Goal: Task Accomplishment & Management: Manage account settings

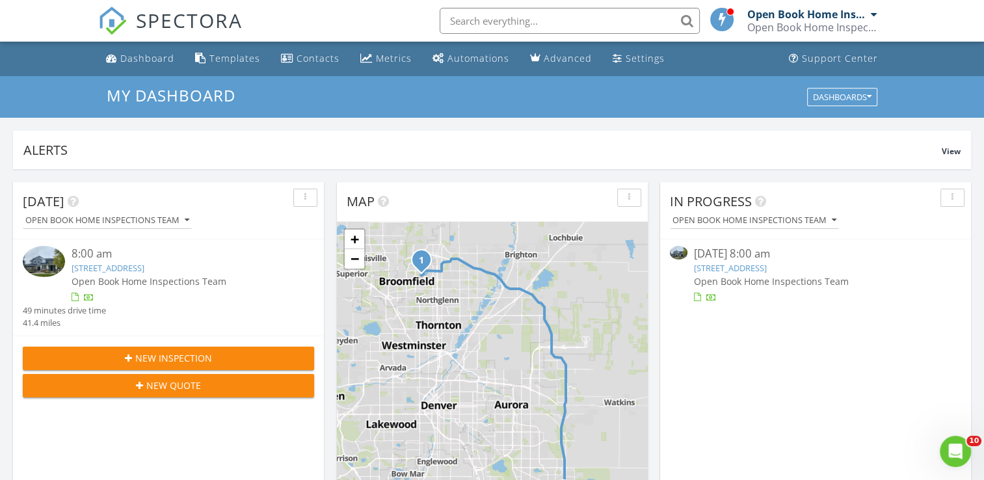
click at [767, 269] on link "2550 Winding River Dr Unit E 1, Broomfield, CO 80023" at bounding box center [730, 268] width 73 height 12
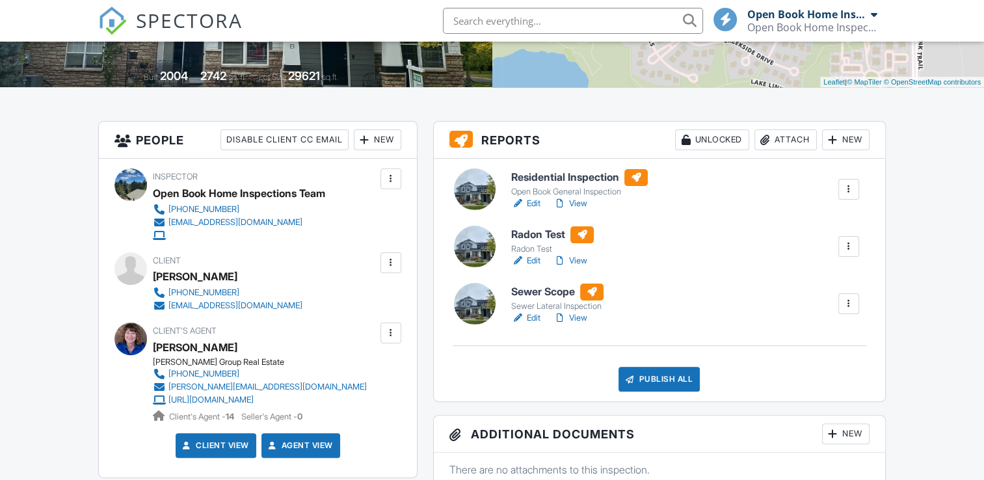
click at [532, 260] on link "Edit" at bounding box center [525, 260] width 29 height 13
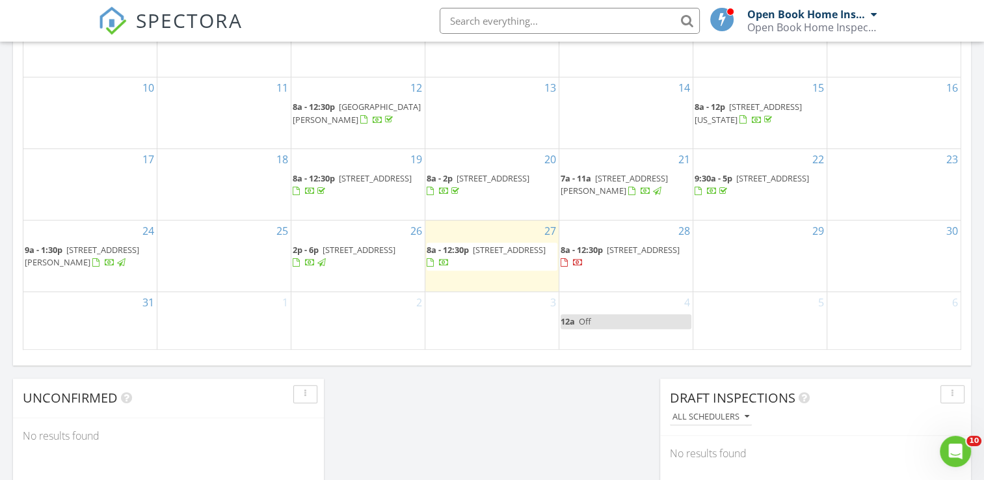
scroll to position [846, 0]
click at [607, 248] on span "7938 S Datura St, Littleton 80120" at bounding box center [643, 249] width 73 height 12
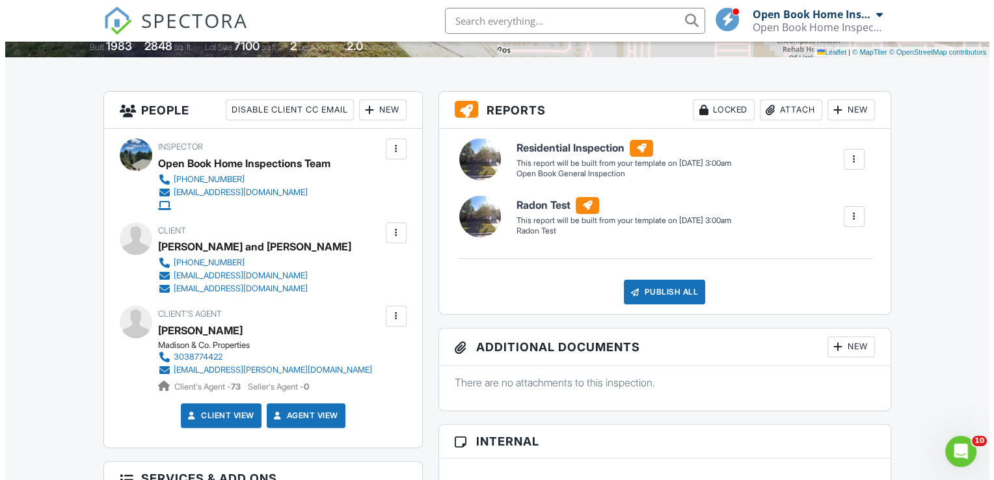
scroll to position [325, 0]
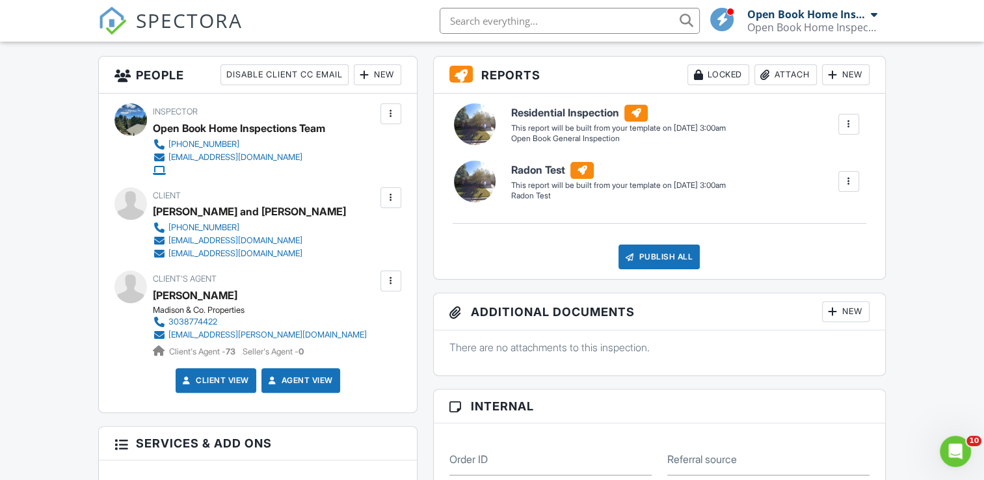
click at [396, 191] on div at bounding box center [391, 197] width 13 height 13
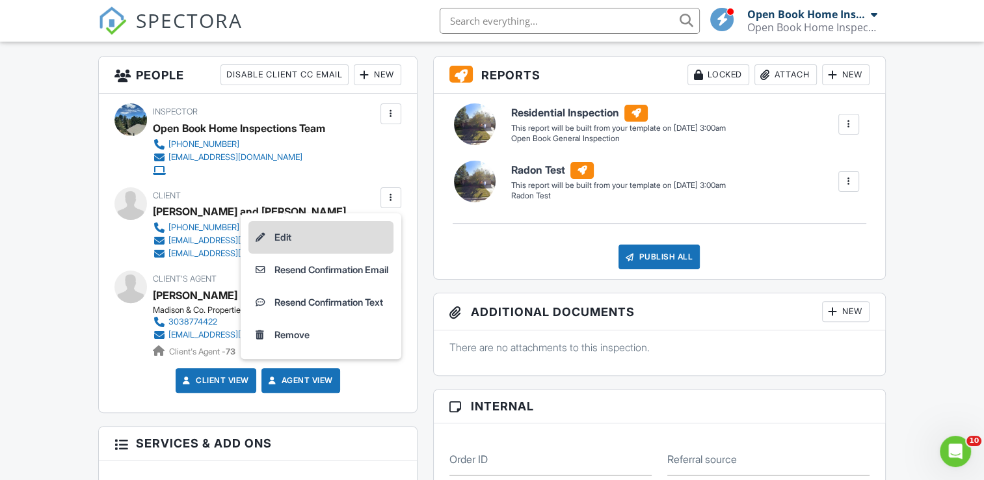
click at [284, 236] on li "Edit" at bounding box center [321, 237] width 145 height 33
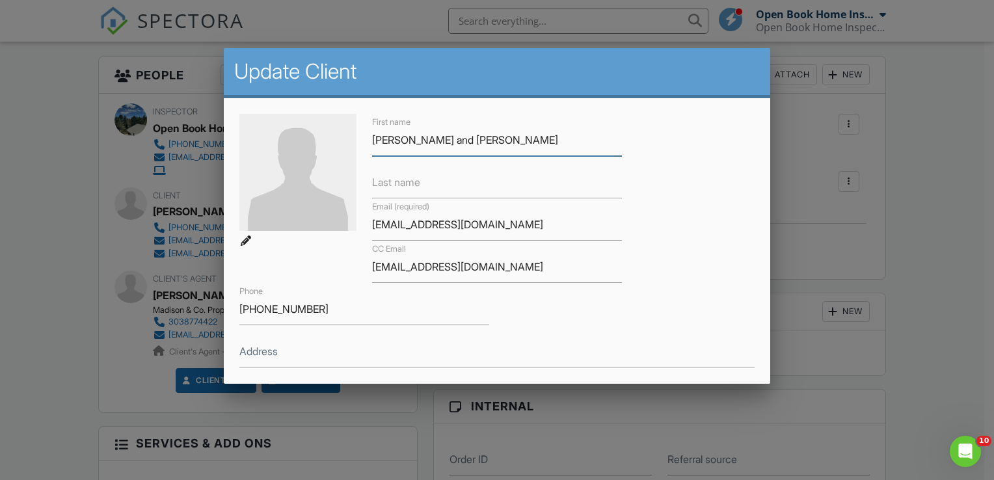
click at [523, 139] on input "Torfinn Johnsrud and Emily Jomes" at bounding box center [497, 140] width 250 height 32
drag, startPoint x: 524, startPoint y: 134, endPoint x: 541, endPoint y: 153, distance: 25.8
click at [525, 135] on input "Torfinn Johnsrud and Emily Jomes" at bounding box center [497, 140] width 250 height 32
click at [525, 142] on input "Torfinn Johnsrud and Emily Jomes" at bounding box center [497, 140] width 250 height 32
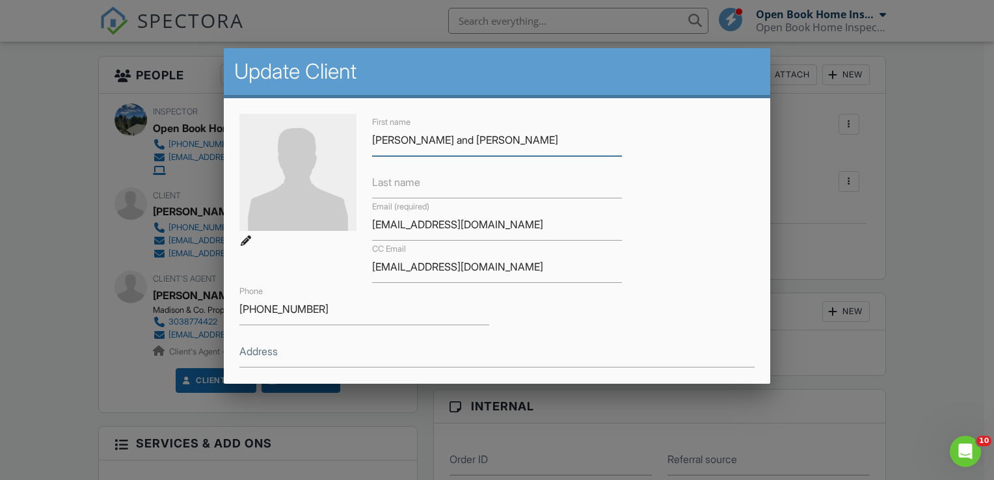
click at [525, 142] on input "Torfinn Johnsrud and Emily Jomes" at bounding box center [497, 140] width 250 height 32
click at [509, 184] on input "Last name" at bounding box center [497, 183] width 250 height 32
click at [526, 141] on input "Torfinn Johnsrud and Emily Jomes" at bounding box center [497, 140] width 250 height 32
type input "Torfinn Johnsrud and Emily Jones"
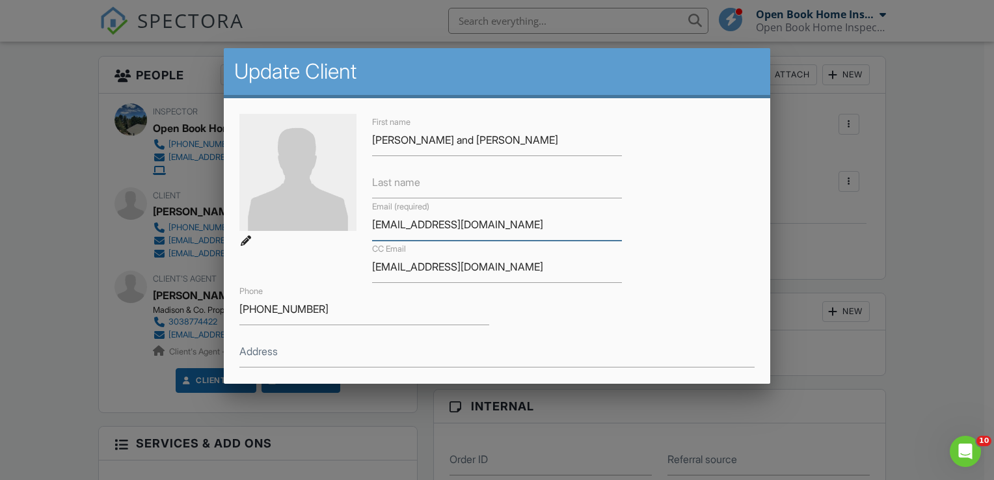
click at [533, 209] on input "johnsrudtf@gmail.com" at bounding box center [497, 225] width 250 height 32
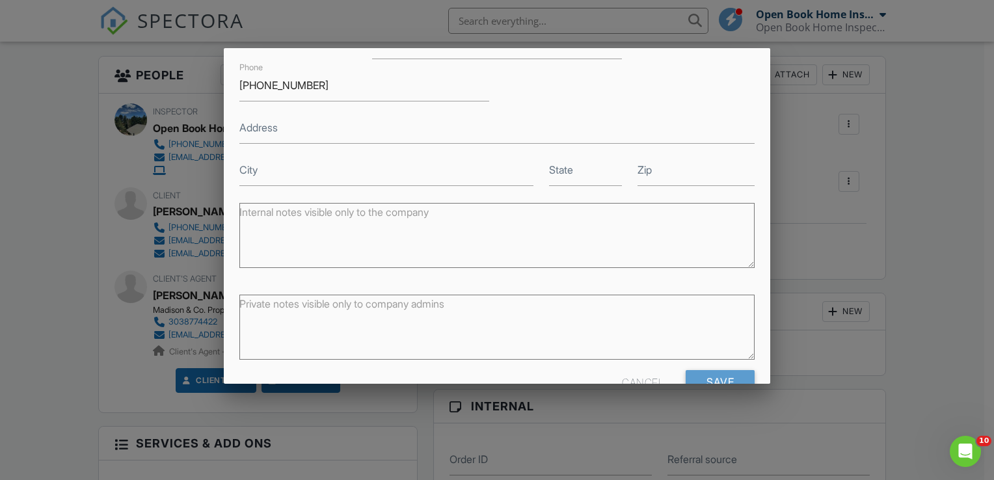
scroll to position [258, 0]
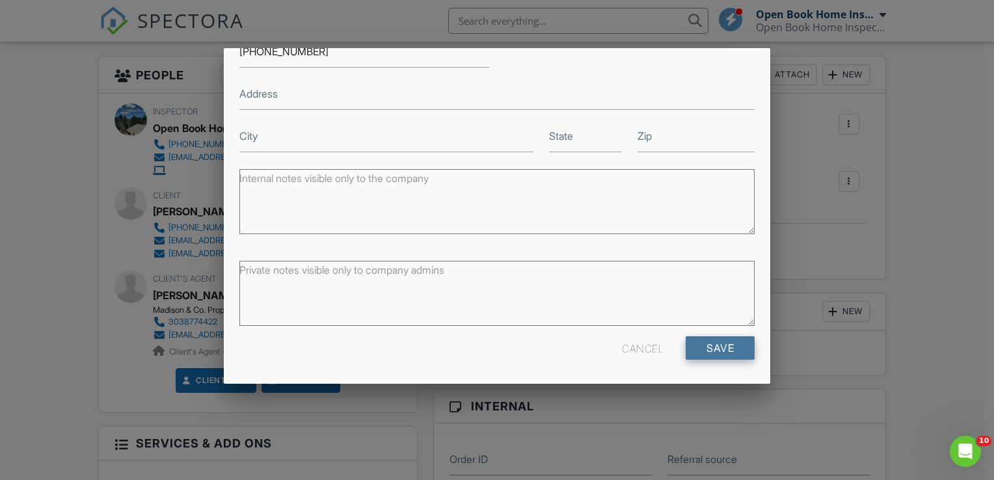
click at [710, 342] on input "Save" at bounding box center [720, 347] width 69 height 23
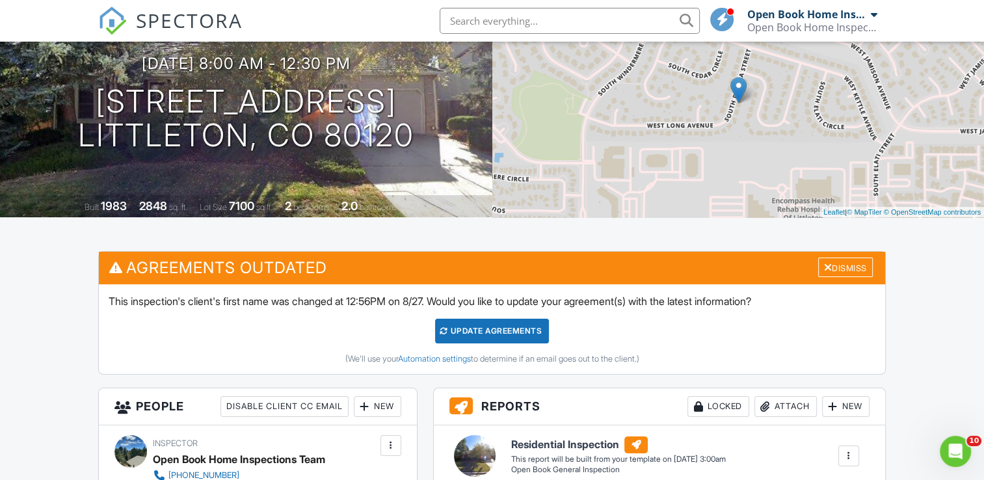
scroll to position [65, 0]
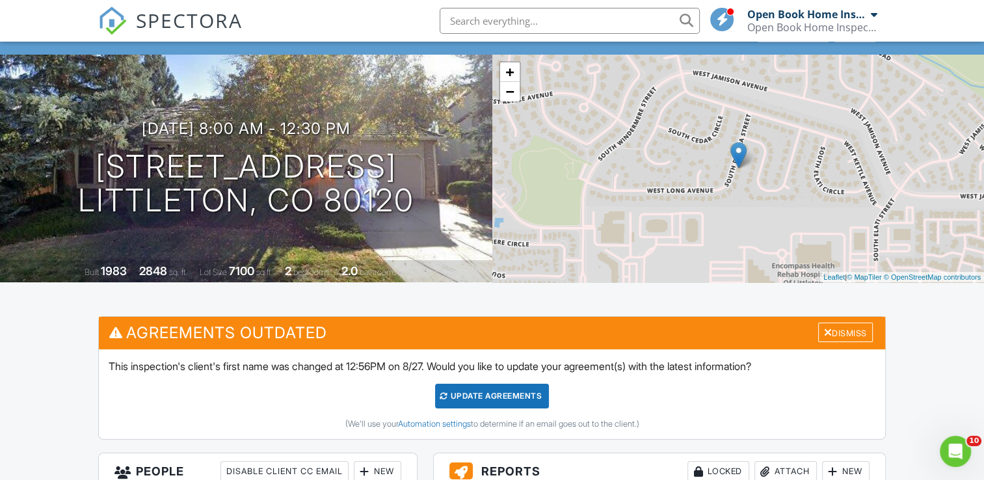
click at [481, 396] on div "Update Agreements" at bounding box center [492, 396] width 114 height 25
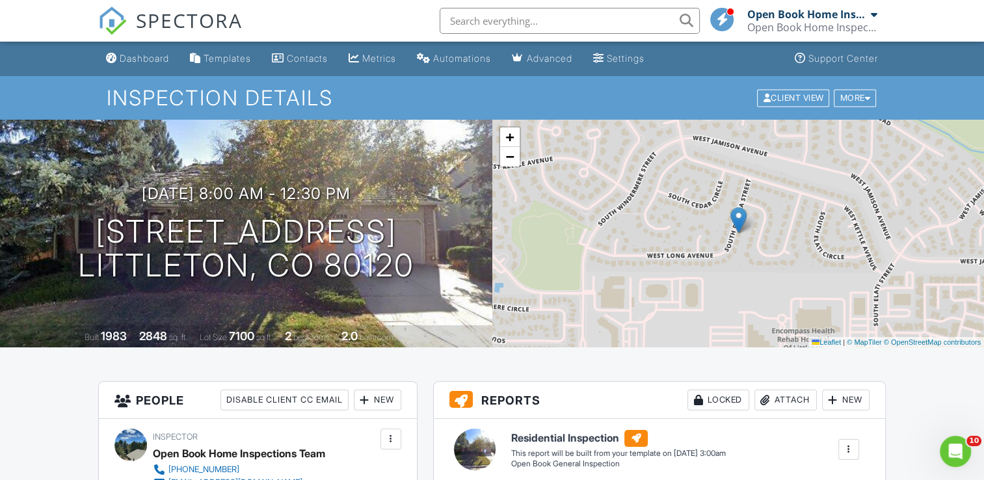
click at [139, 54] on div "Dashboard" at bounding box center [144, 58] width 49 height 11
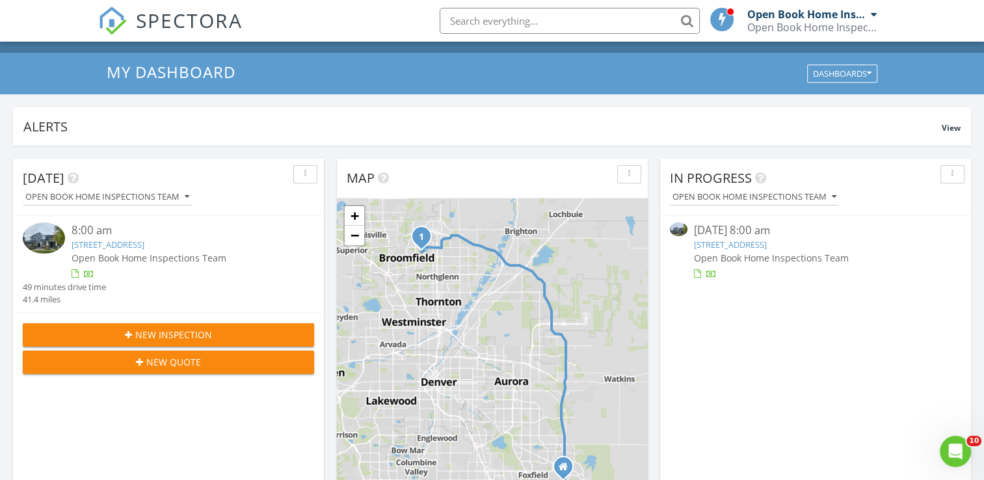
scroll to position [65, 0]
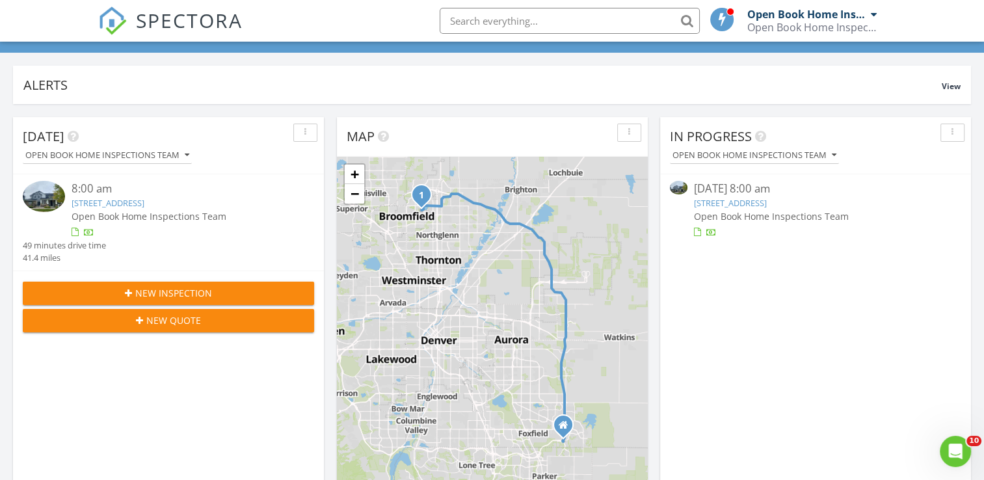
click at [750, 203] on link "[STREET_ADDRESS]" at bounding box center [730, 203] width 73 height 12
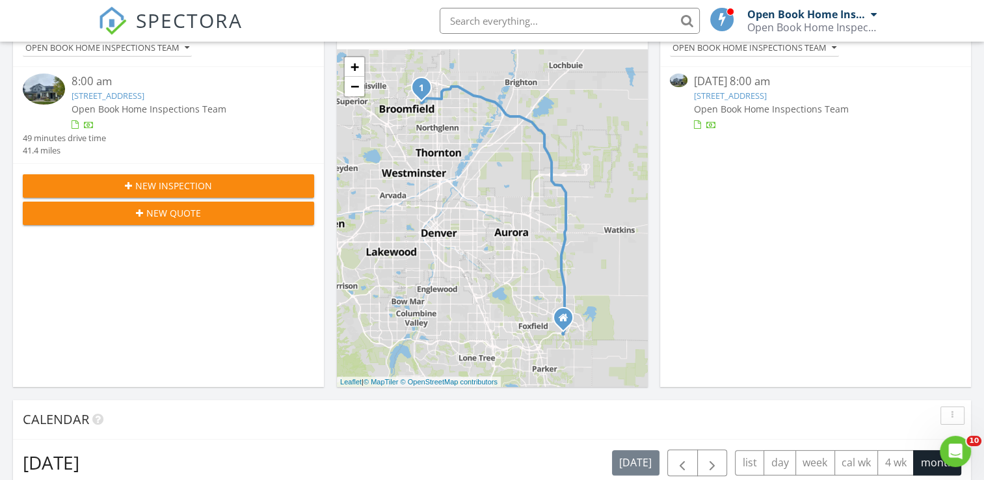
scroll to position [325, 0]
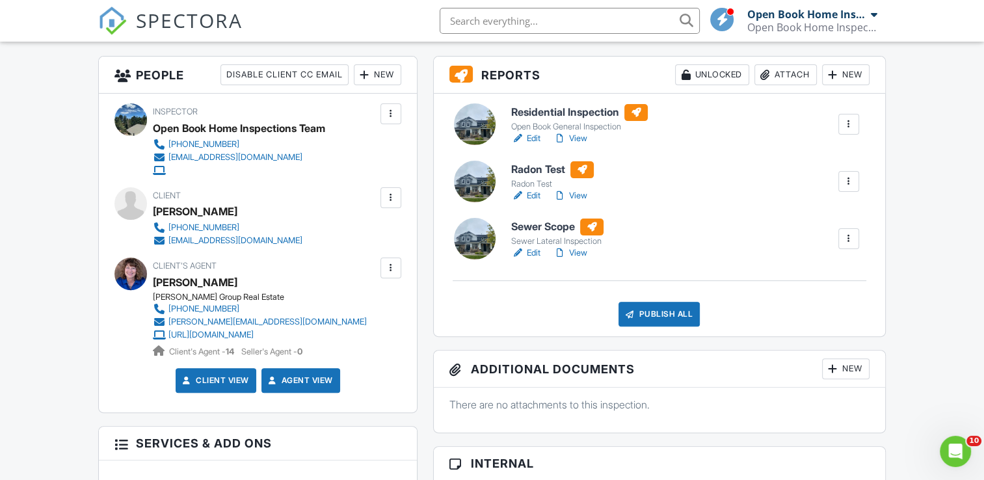
click at [576, 137] on link "View" at bounding box center [571, 138] width 34 height 13
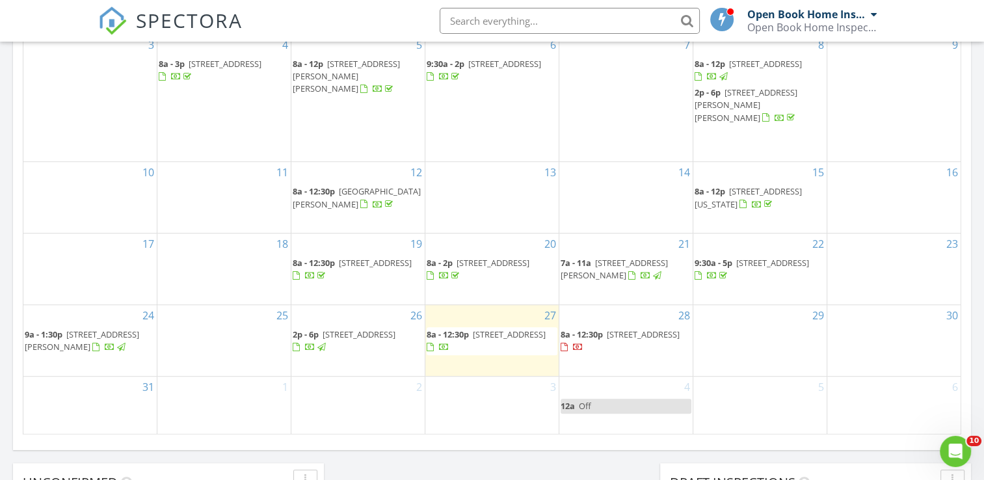
scroll to position [781, 0]
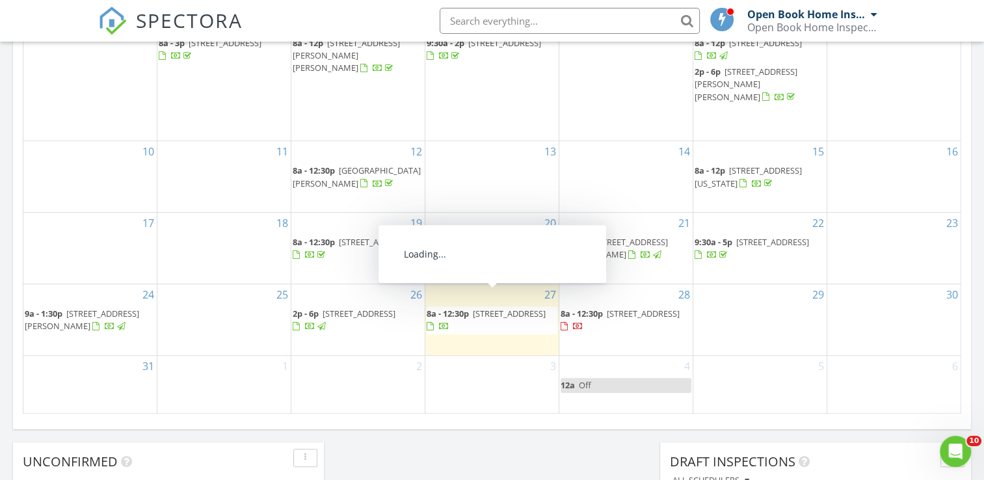
click at [484, 308] on span "8a - 12:30p 2550 Winding River Dr Unit E 1, Broomfield 80023" at bounding box center [492, 320] width 131 height 25
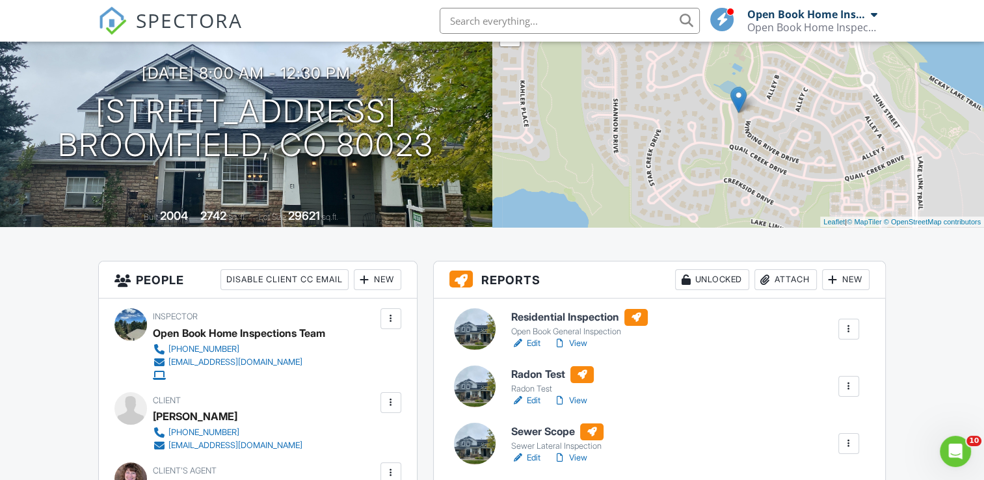
scroll to position [260, 0]
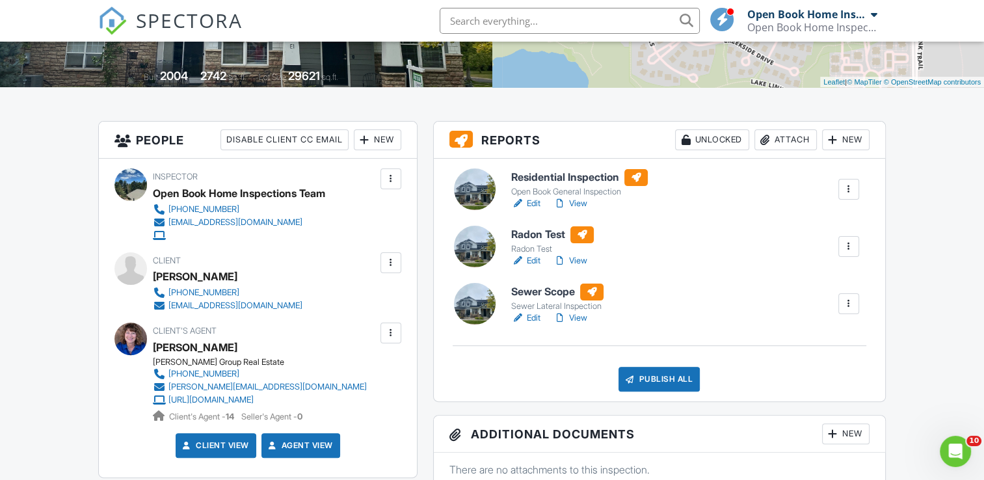
click at [529, 314] on link "Edit" at bounding box center [525, 318] width 29 height 13
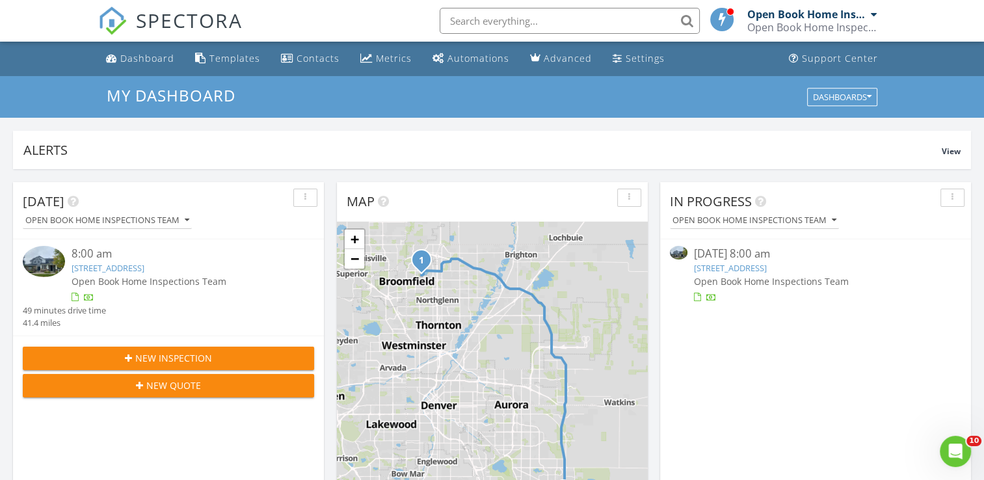
click at [767, 272] on link "[STREET_ADDRESS]" at bounding box center [730, 268] width 73 height 12
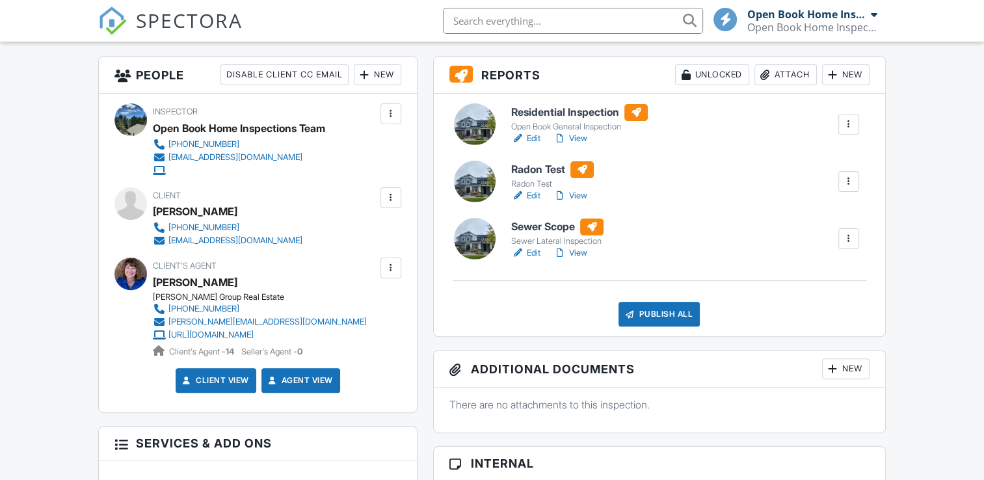
click at [537, 250] on link "Edit" at bounding box center [525, 253] width 29 height 13
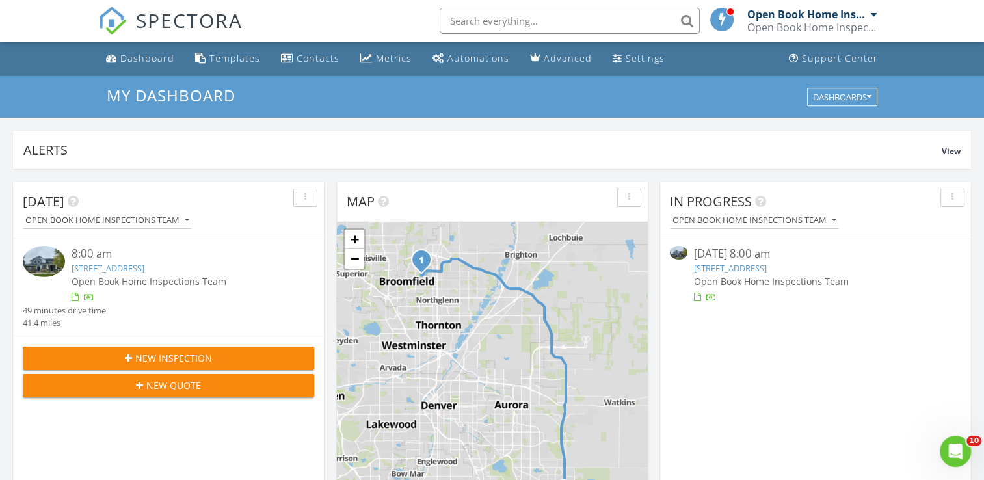
click at [747, 269] on link "2550 Winding River Dr Unit E 1, Broomfield, CO 80023" at bounding box center [730, 268] width 73 height 12
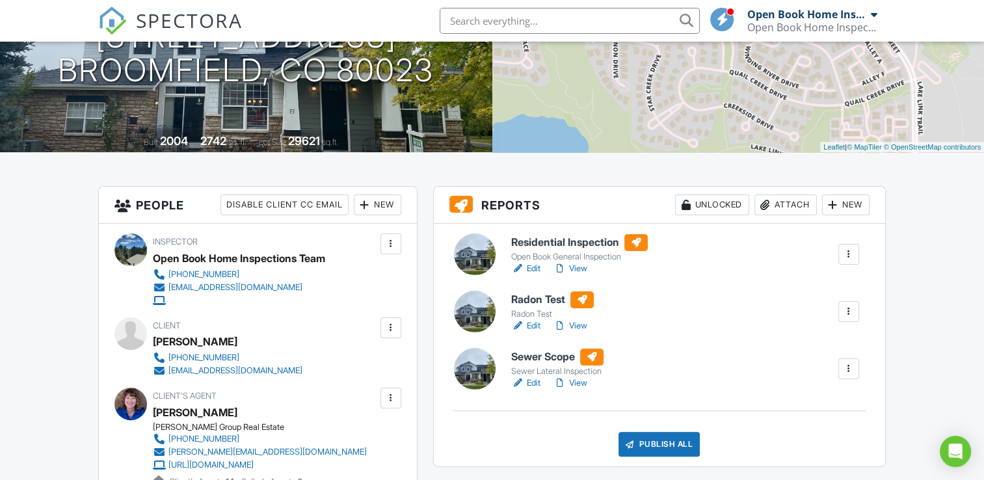
click at [581, 381] on link "View" at bounding box center [571, 383] width 34 height 13
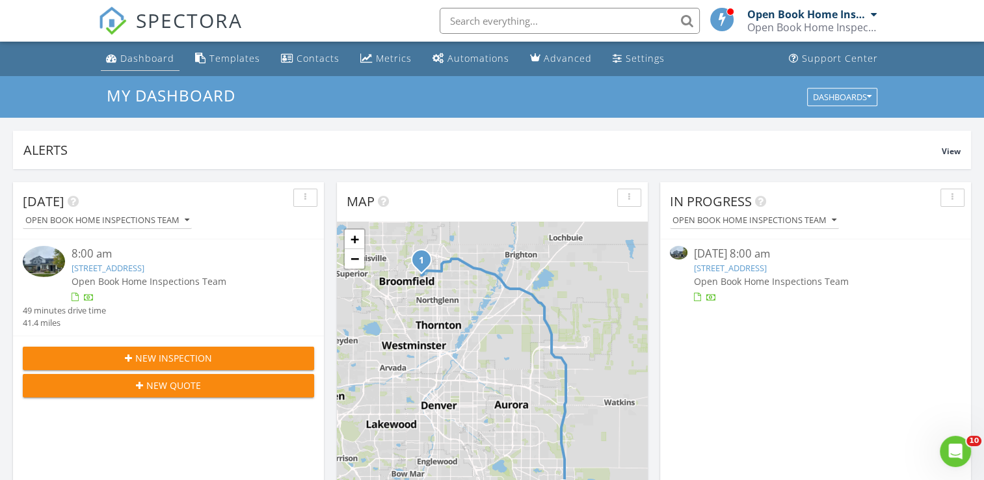
click at [141, 59] on div "Dashboard" at bounding box center [147, 58] width 54 height 12
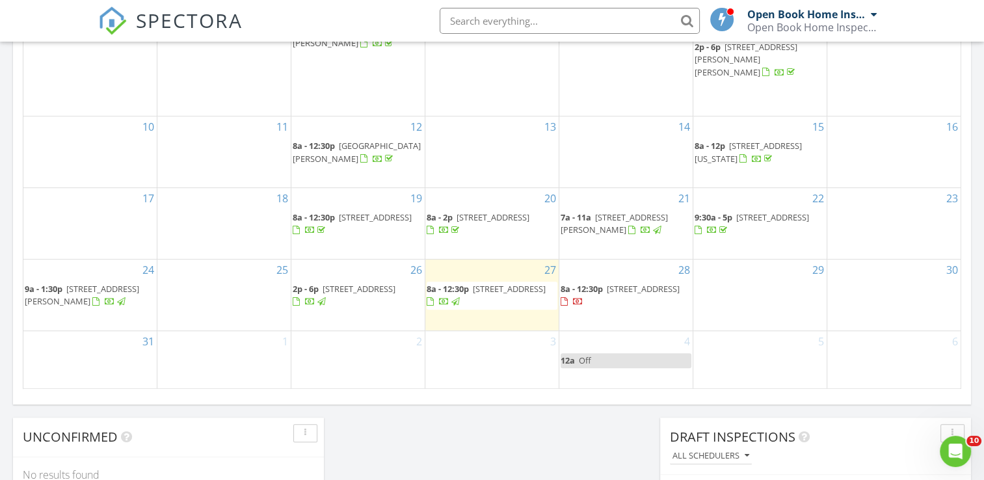
scroll to position [911, 0]
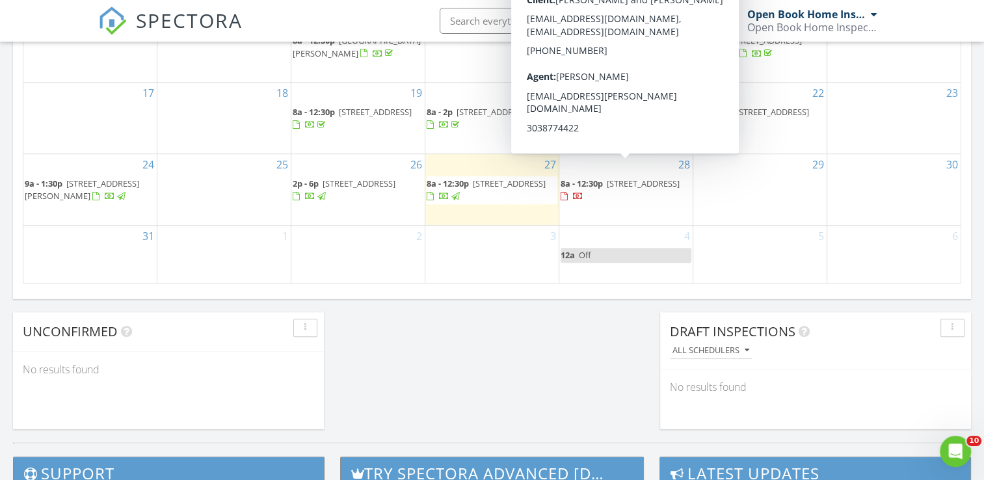
click at [607, 181] on span "[STREET_ADDRESS]" at bounding box center [643, 184] width 73 height 12
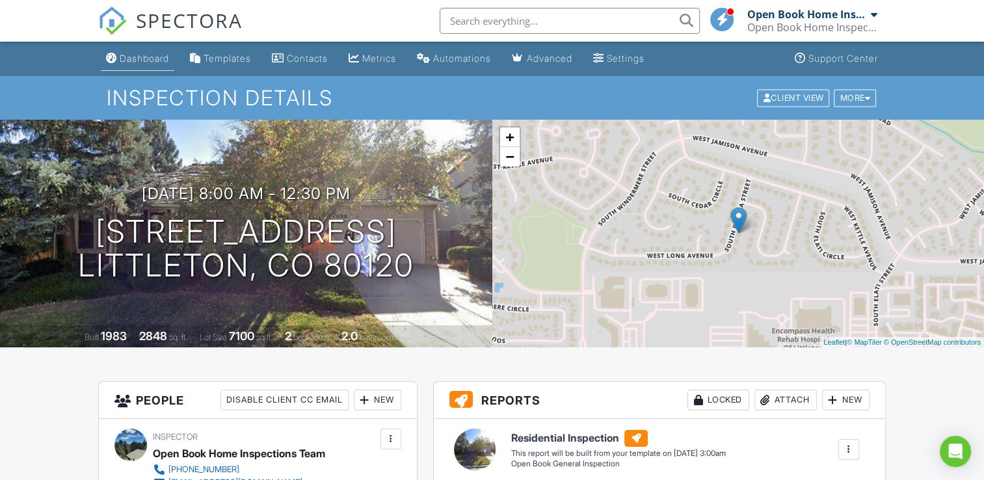
click at [135, 59] on div "Dashboard" at bounding box center [144, 58] width 49 height 11
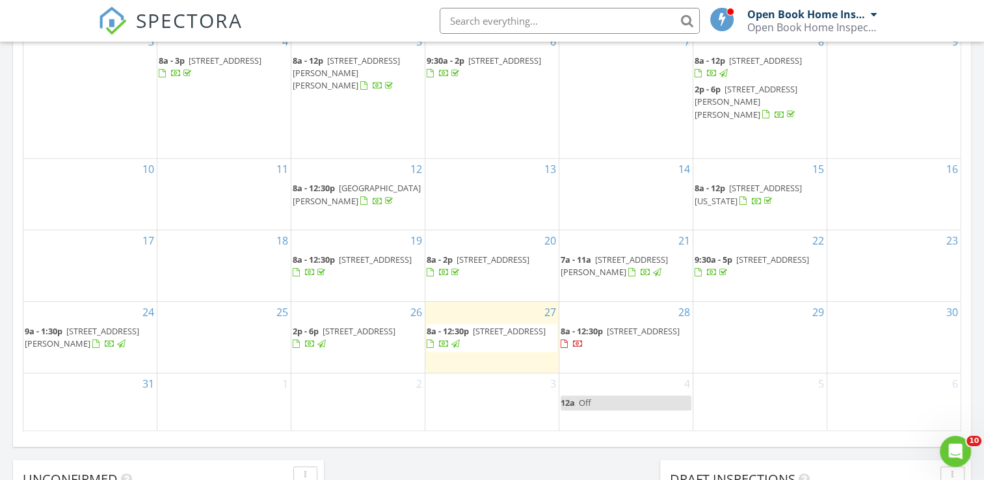
scroll to position [828, 0]
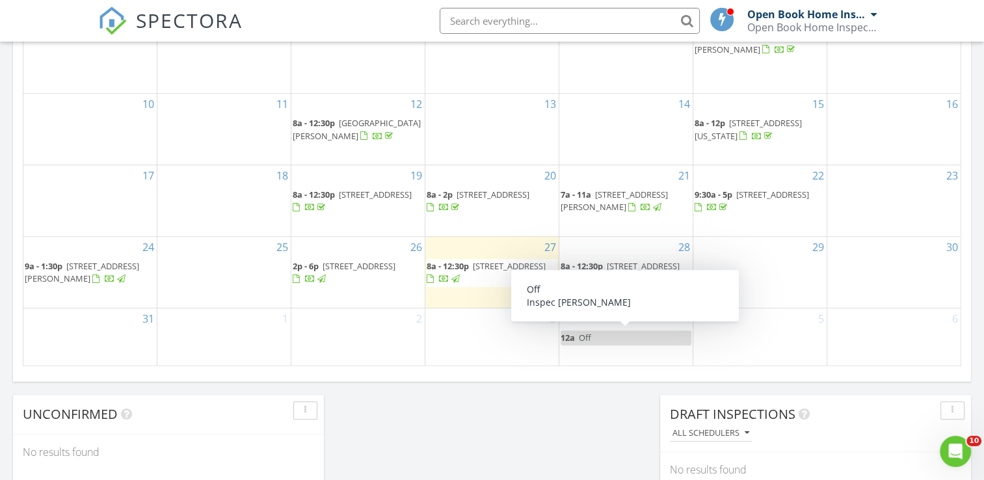
click at [604, 334] on link "12a Off" at bounding box center [626, 338] width 131 height 15
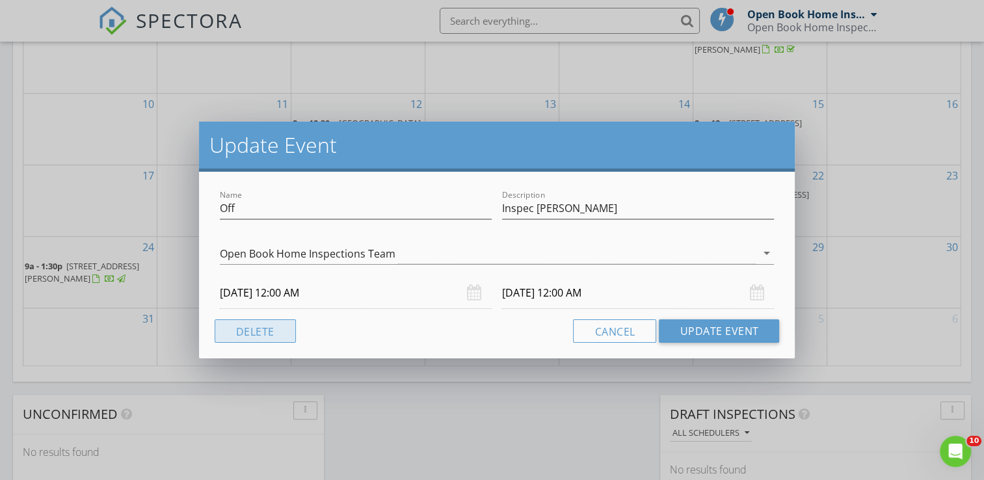
click at [252, 326] on button "Delete" at bounding box center [255, 330] width 81 height 23
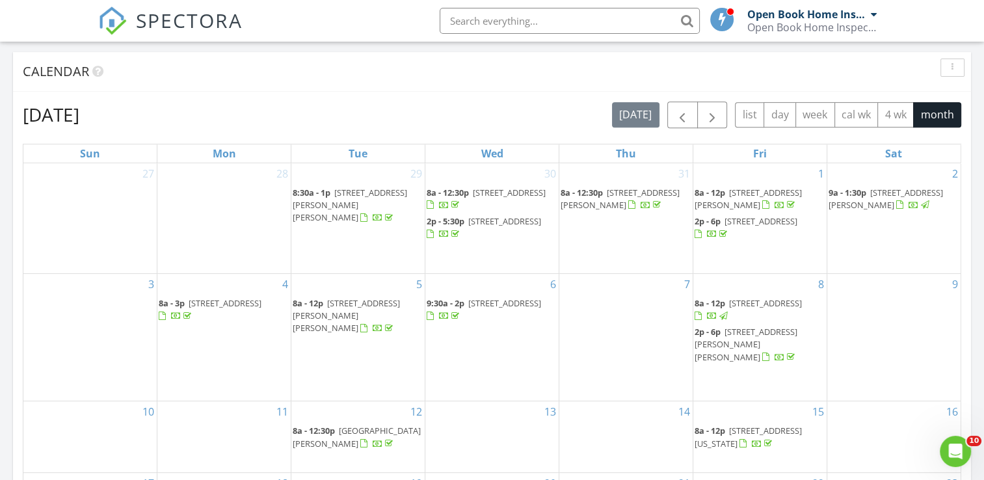
scroll to position [716, 0]
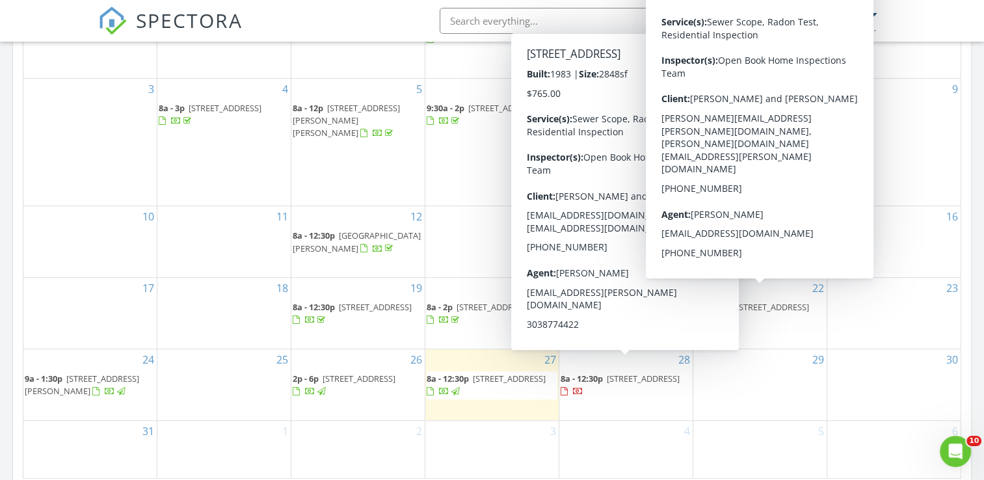
click at [770, 299] on div "9:30a - 5p 67 Indigo Way, Castle Rock 80108" at bounding box center [760, 313] width 133 height 29
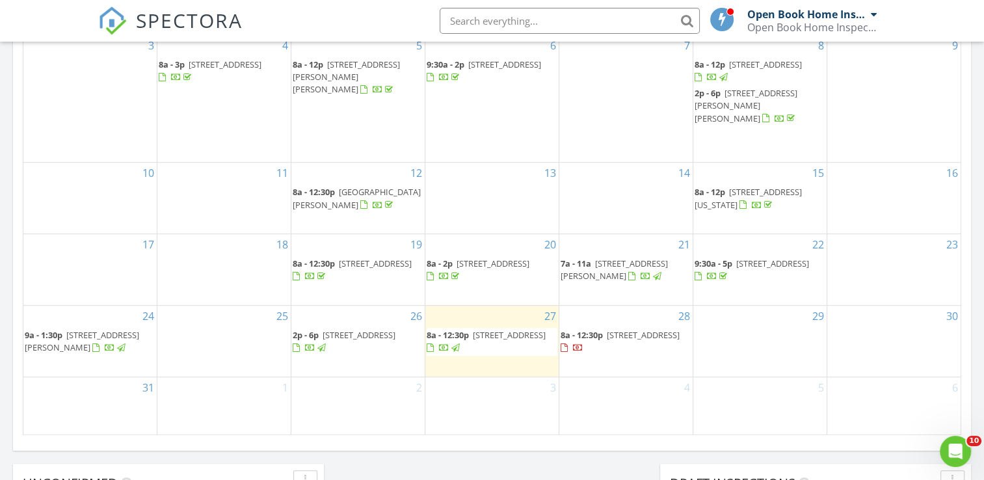
scroll to position [781, 0]
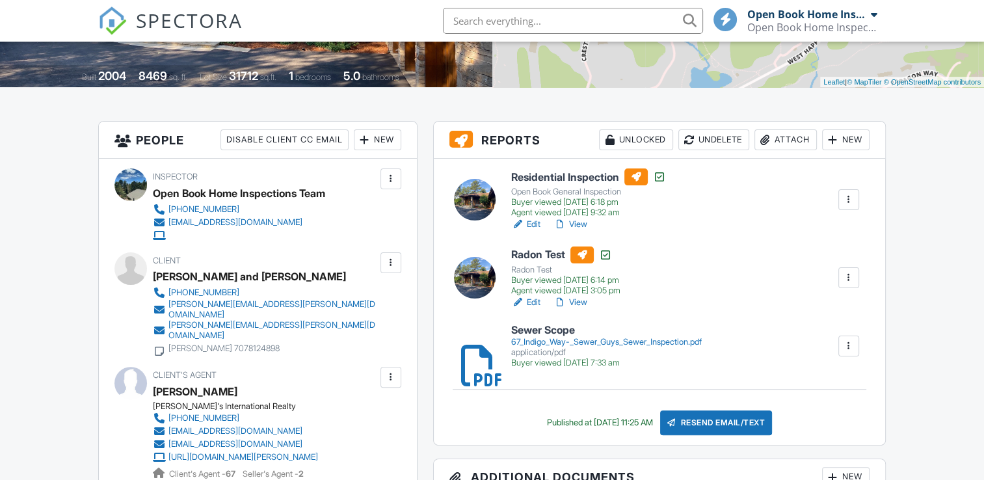
click at [586, 225] on link "View" at bounding box center [571, 224] width 34 height 13
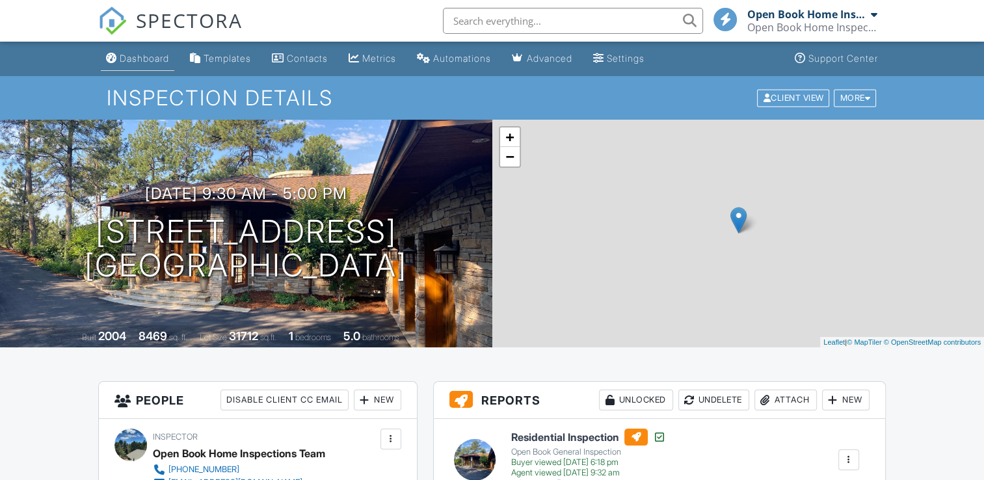
click at [135, 60] on div "Dashboard" at bounding box center [144, 58] width 49 height 11
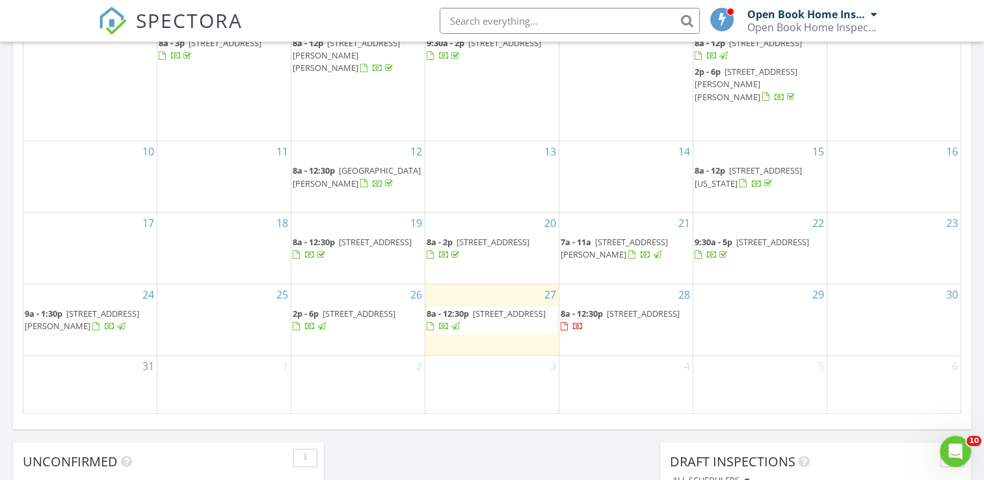
scroll to position [846, 0]
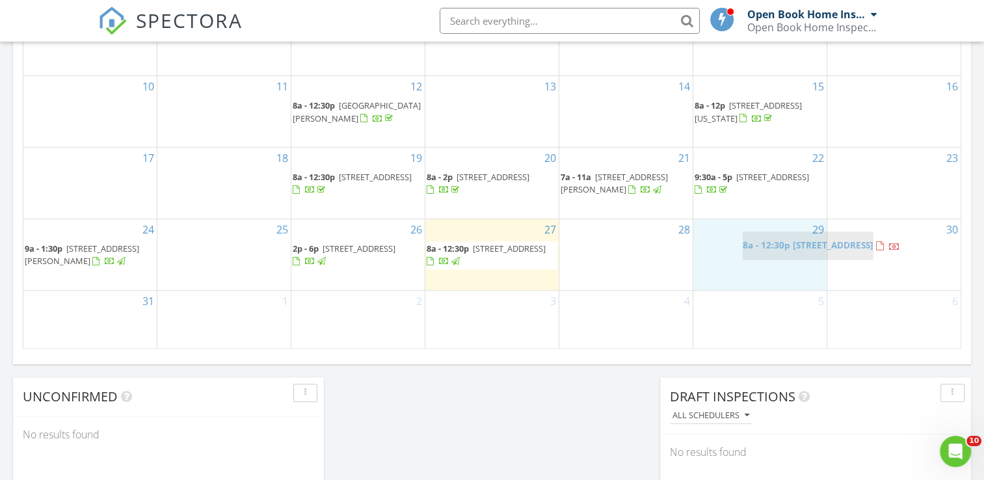
drag, startPoint x: 583, startPoint y: 241, endPoint x: 763, endPoint y: 250, distance: 179.8
click at [763, 250] on body "SPECTORA Open Book Home Inspections Team Open Book Home Inspections Role: Inspe…" at bounding box center [492, 69] width 984 height 1830
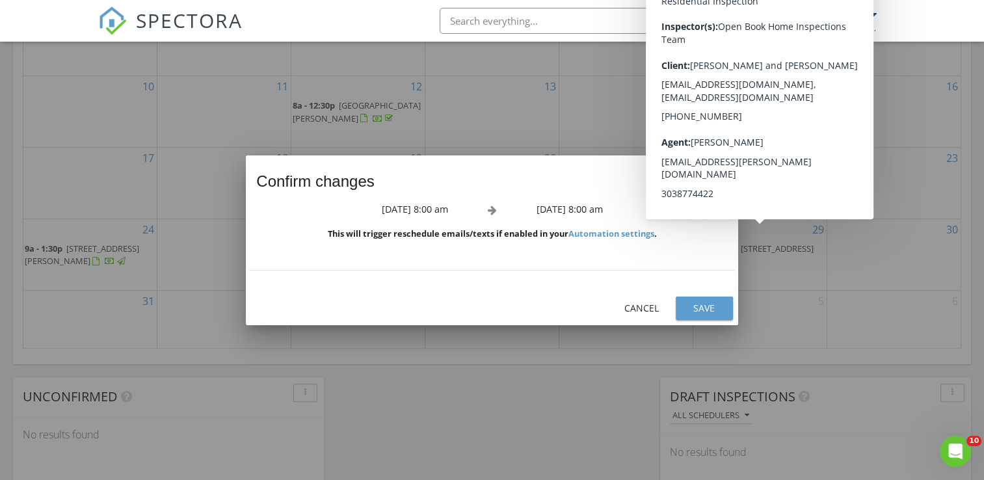
click at [699, 308] on div "Save" at bounding box center [704, 308] width 36 height 14
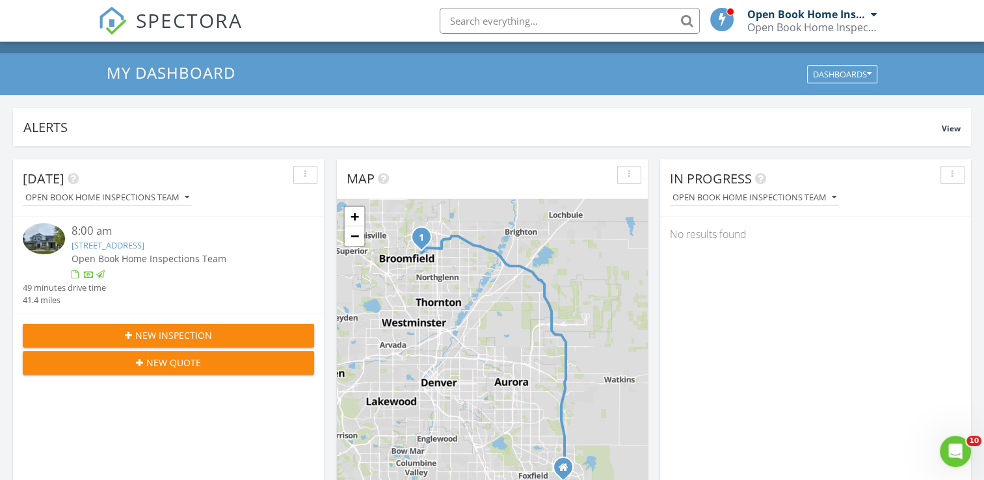
scroll to position [0, 0]
